Goal: Check status

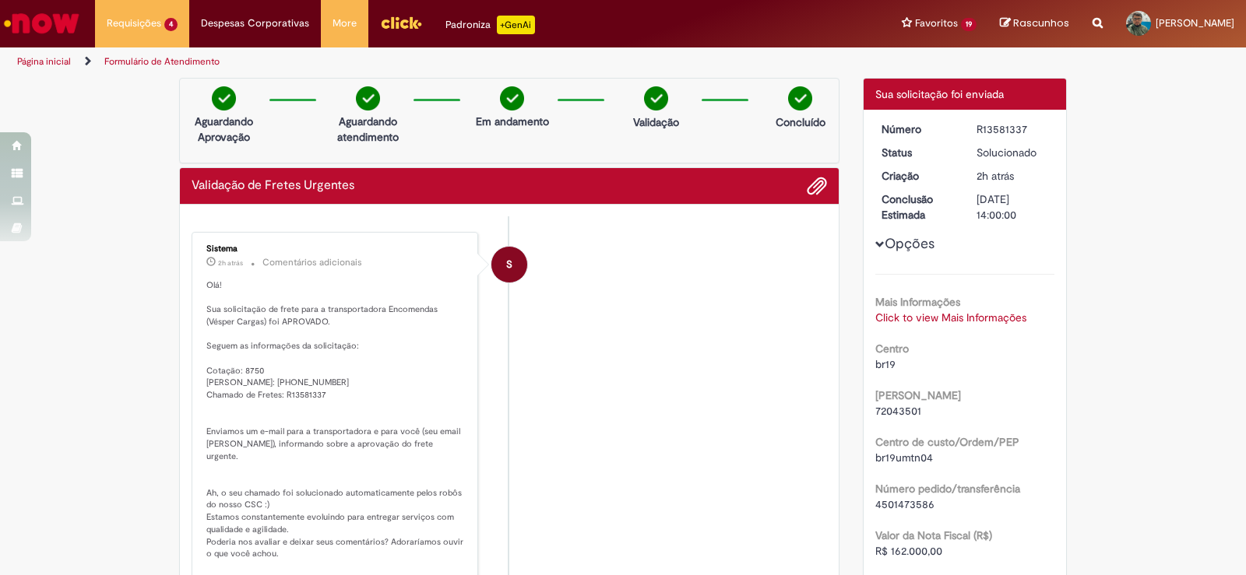
scroll to position [78, 0]
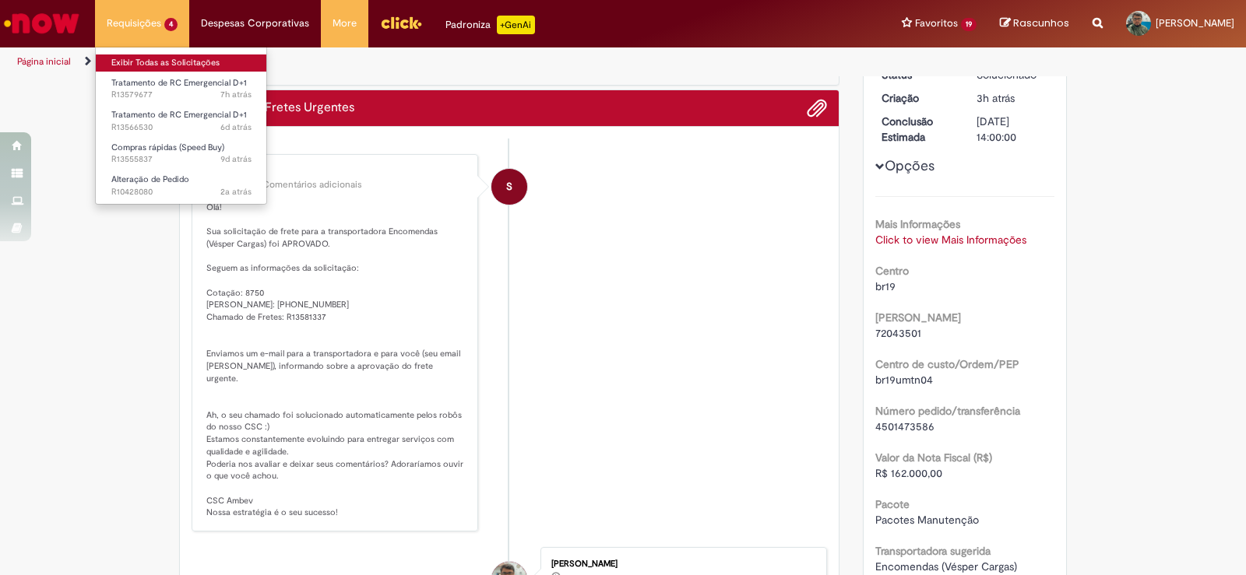
click at [140, 57] on link "Exibir Todas as Solicitações" at bounding box center [181, 63] width 171 height 17
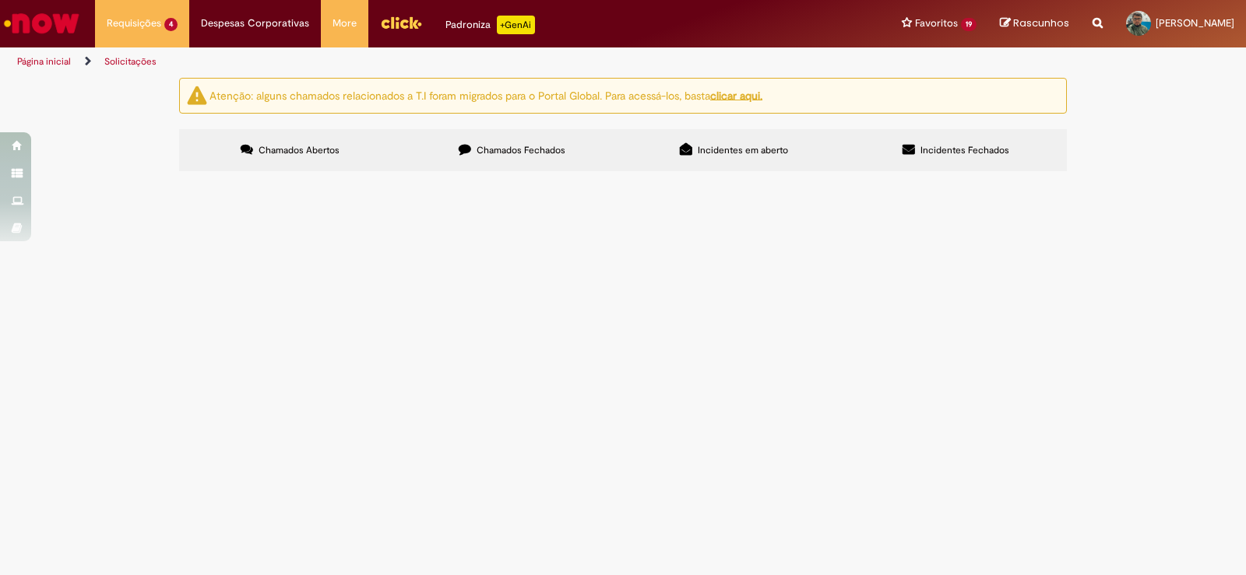
click at [0, 0] on span "R13566530" at bounding box center [0, 0] width 0 height 0
click at [0, 0] on span "R13579677" at bounding box center [0, 0] width 0 height 0
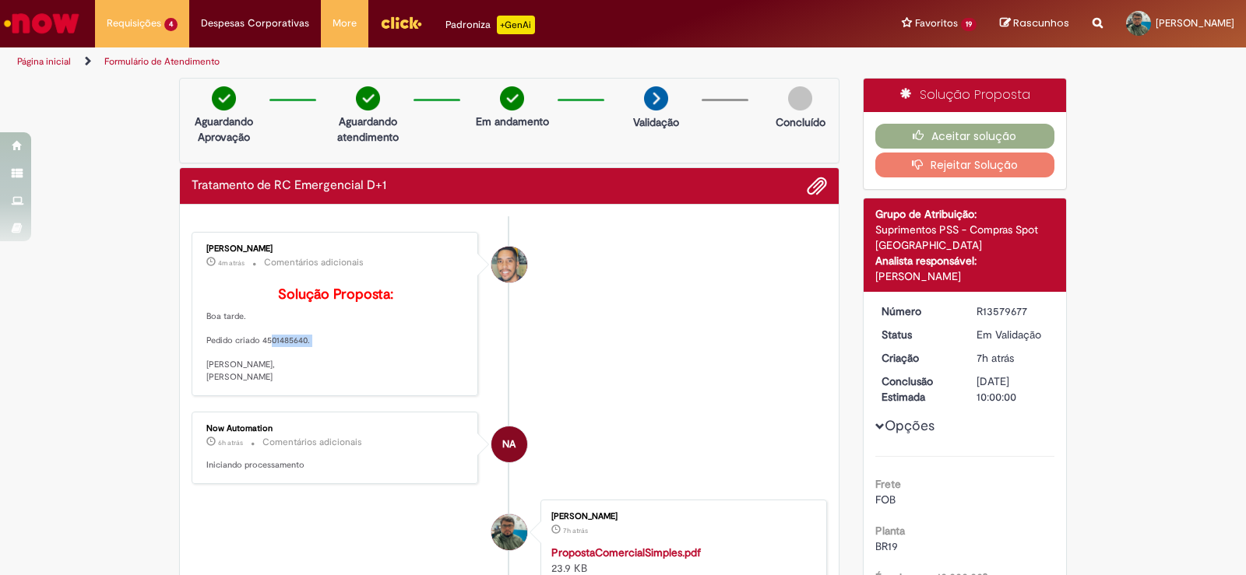
drag, startPoint x: 258, startPoint y: 369, endPoint x: 303, endPoint y: 368, distance: 45.2
click at [303, 368] on p "Solução Proposta: Boa tarde. Pedido criado 4501485640. [PERSON_NAME], [PERSON_N…" at bounding box center [335, 335] width 259 height 97
copy p "4501485640"
